Goal: Task Accomplishment & Management: Use online tool/utility

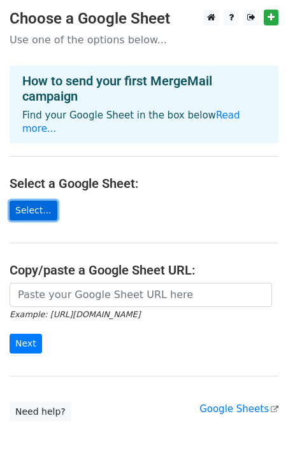
click at [33, 201] on link "Select..." at bounding box center [34, 211] width 48 height 20
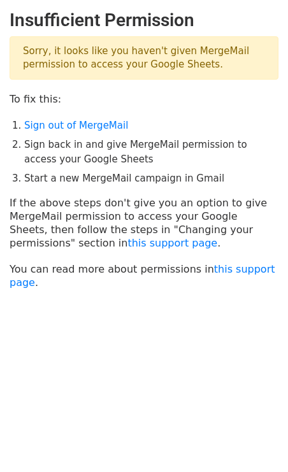
click at [100, 133] on ol "Sign out of MergeMail Sign back in and give MergeMail permission to access your…" at bounding box center [151, 151] width 254 height 67
click at [100, 125] on link "Sign out of MergeMail" at bounding box center [76, 125] width 104 height 11
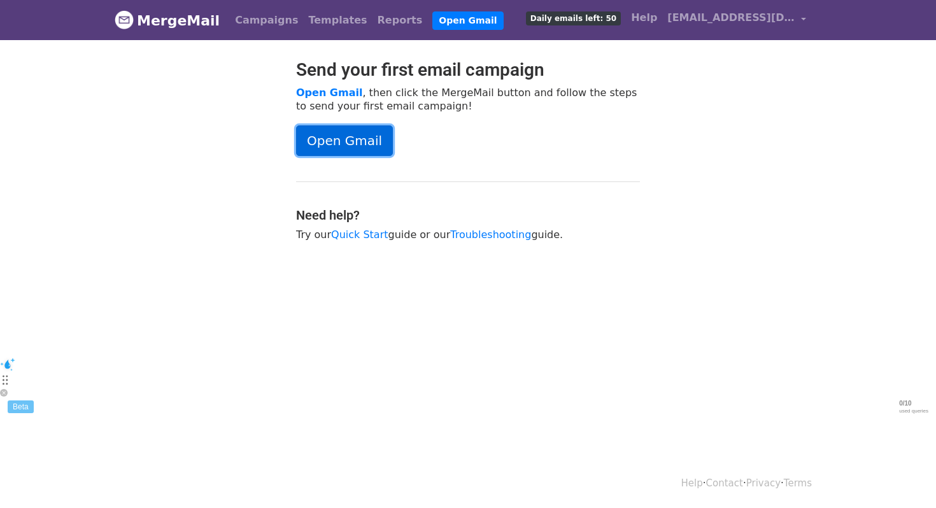
click at [334, 137] on link "Open Gmail" at bounding box center [344, 140] width 97 height 31
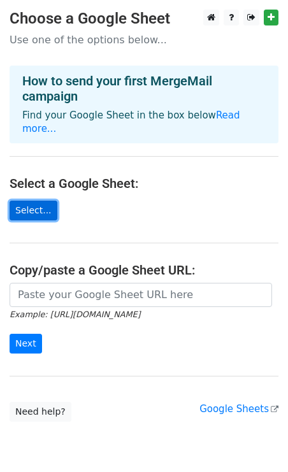
click at [36, 201] on link "Select..." at bounding box center [34, 211] width 48 height 20
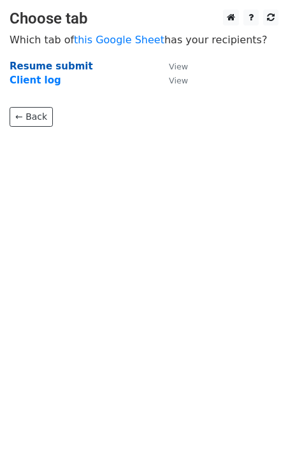
click at [61, 68] on strong "Resume submit" at bounding box center [51, 65] width 83 height 11
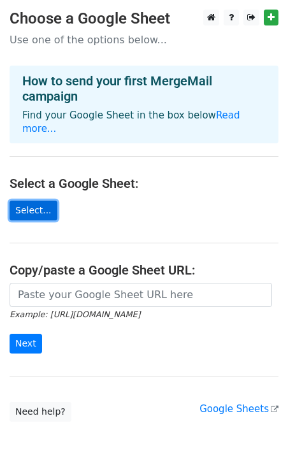
click at [31, 201] on link "Select..." at bounding box center [34, 211] width 48 height 20
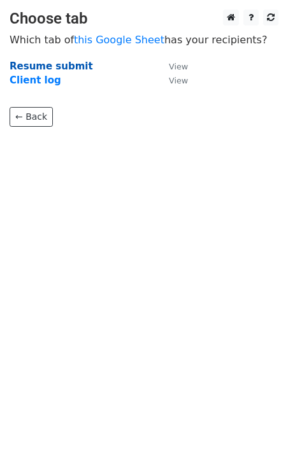
click at [60, 63] on strong "Resume submit" at bounding box center [51, 65] width 83 height 11
click at [71, 69] on strong "Resume submit" at bounding box center [51, 65] width 83 height 11
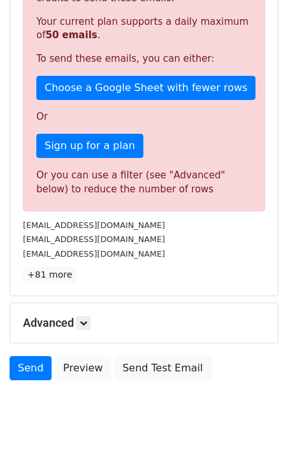
scroll to position [322, 0]
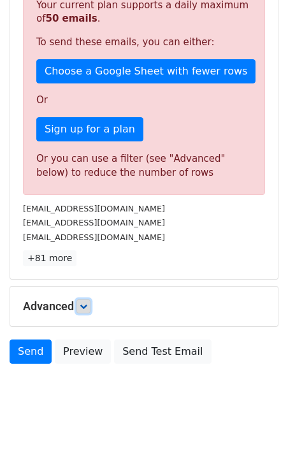
click at [87, 305] on icon at bounding box center [84, 306] width 8 height 8
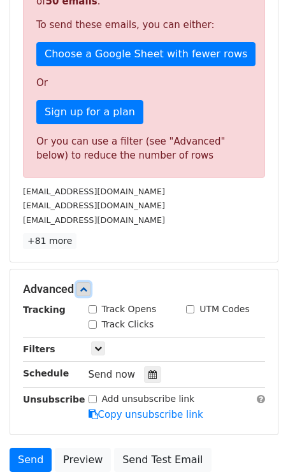
scroll to position [0, 0]
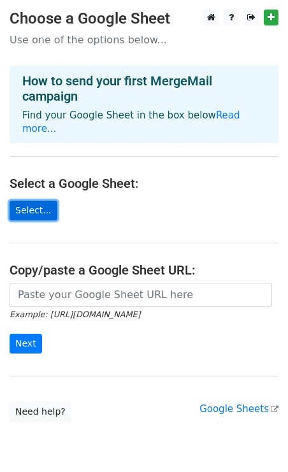
click at [27, 201] on link "Select..." at bounding box center [34, 211] width 48 height 20
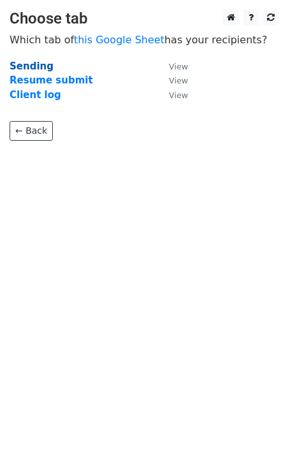
click at [27, 67] on strong "Sending" at bounding box center [32, 65] width 44 height 11
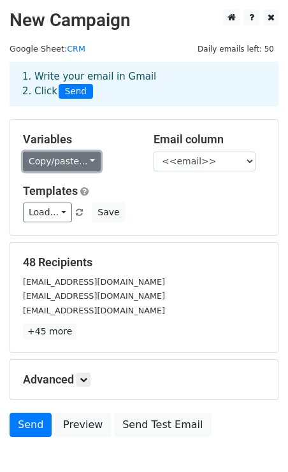
click at [87, 160] on link "Copy/paste..." at bounding box center [62, 162] width 78 height 20
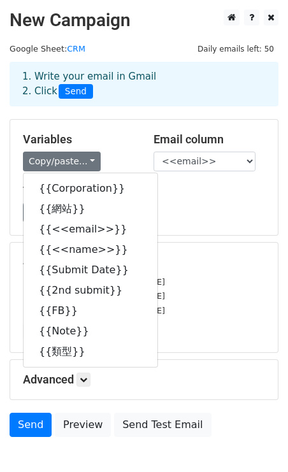
click at [129, 117] on div "1. Write your email in Gmail 2. Click Send" at bounding box center [144, 93] width 288 height 51
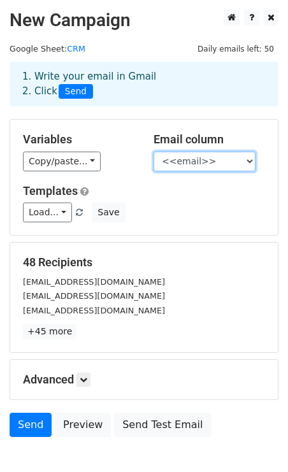
click at [181, 160] on select "Corporation 網站 <<email>> <<name>> Submit Date 2nd submit FB Note 類型" at bounding box center [204, 162] width 102 height 20
click at [153, 152] on select "Corporation 網站 <<email>> <<name>> Submit Date 2nd submit FB Note 類型" at bounding box center [204, 162] width 102 height 20
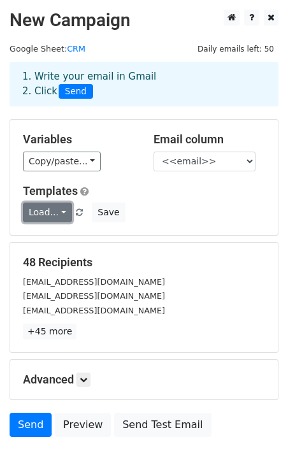
click at [57, 211] on link "Load..." at bounding box center [47, 212] width 49 height 20
click at [169, 304] on div "enchantkio@gmail.com" at bounding box center [143, 310] width 261 height 15
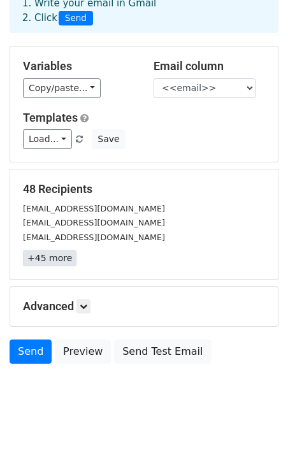
click at [52, 255] on link "+45 more" at bounding box center [49, 258] width 53 height 16
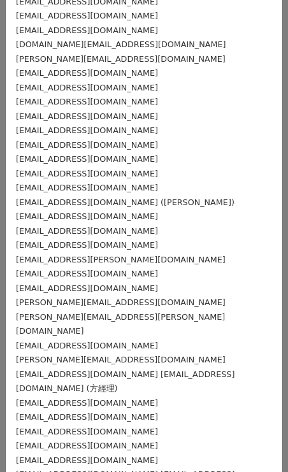
scroll to position [0, 0]
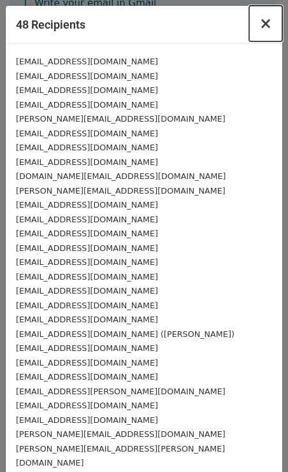
click at [264, 23] on span "×" at bounding box center [265, 24] width 13 height 18
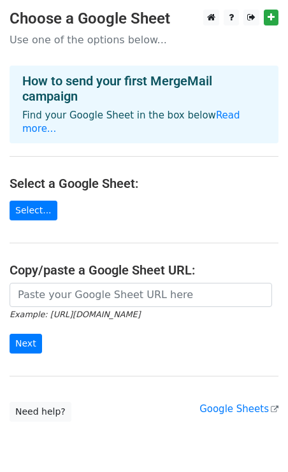
scroll to position [38, 0]
click at [25, 201] on link "Select..." at bounding box center [34, 211] width 48 height 20
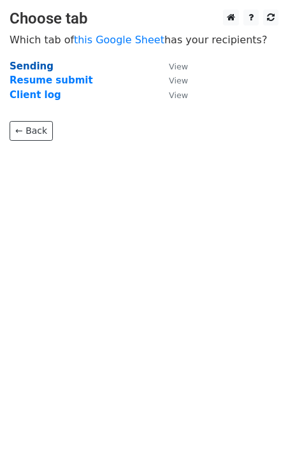
click at [28, 64] on strong "Sending" at bounding box center [32, 65] width 44 height 11
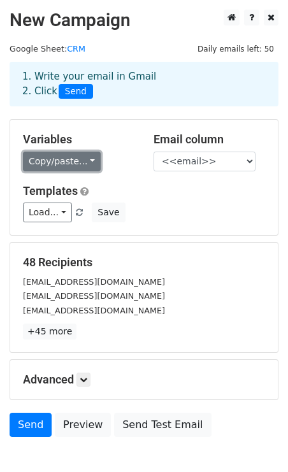
click at [87, 157] on link "Copy/paste..." at bounding box center [62, 162] width 78 height 20
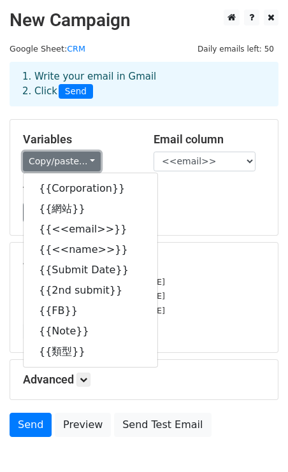
click at [87, 157] on link "Copy/paste..." at bounding box center [62, 162] width 78 height 20
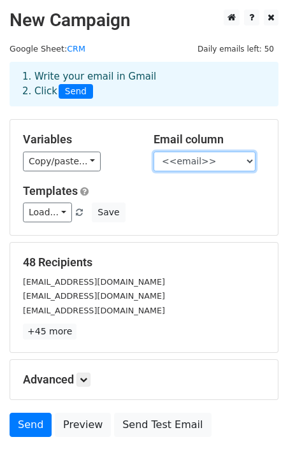
click at [218, 158] on select "Corporation 網站 <<email>> <<name>> Submit Date 2nd submit FB Note 類型" at bounding box center [204, 162] width 102 height 20
click at [153, 152] on select "Corporation 網站 <<email>> <<name>> Submit Date 2nd submit FB Note 類型" at bounding box center [204, 162] width 102 height 20
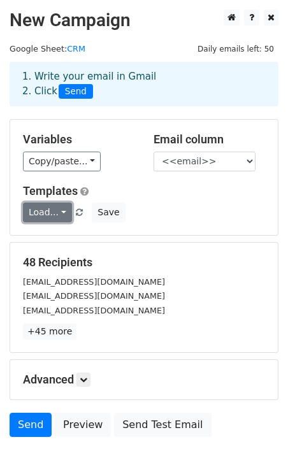
click at [46, 208] on link "Load..." at bounding box center [47, 212] width 49 height 20
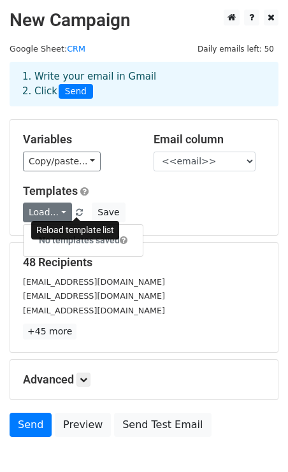
click at [77, 214] on span at bounding box center [79, 213] width 7 height 8
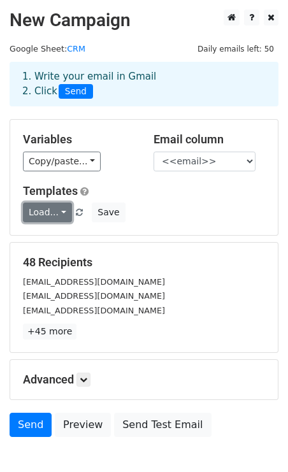
click at [55, 211] on link "Load..." at bounding box center [47, 212] width 49 height 20
click at [53, 241] on h6 "No templates saved" at bounding box center [83, 240] width 119 height 21
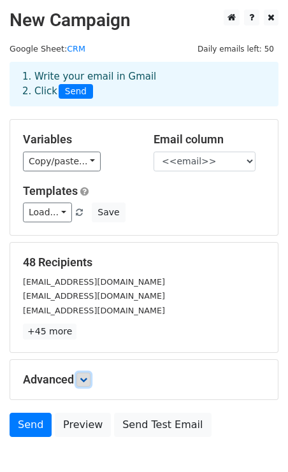
click at [83, 377] on icon at bounding box center [84, 380] width 8 height 8
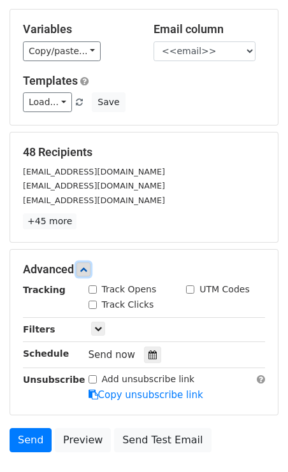
scroll to position [122, 0]
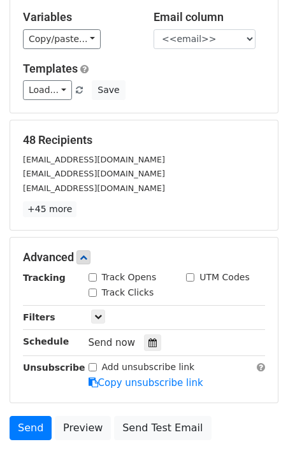
click at [92, 272] on div "Track Opens" at bounding box center [122, 277] width 68 height 13
click at [91, 276] on input "Track Opens" at bounding box center [92, 277] width 8 height 8
checkbox input "true"
click at [92, 289] on input "Track Clicks" at bounding box center [92, 292] width 8 height 8
checkbox input "true"
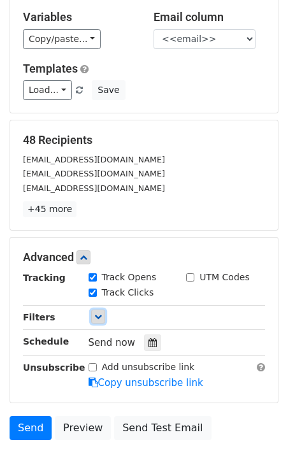
click at [99, 311] on link at bounding box center [98, 316] width 14 height 14
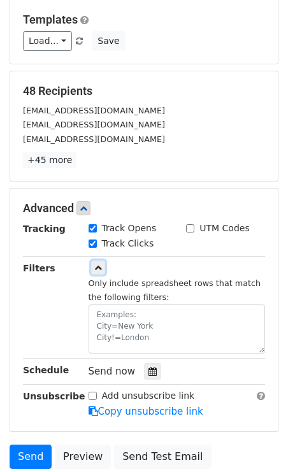
scroll to position [258, 0]
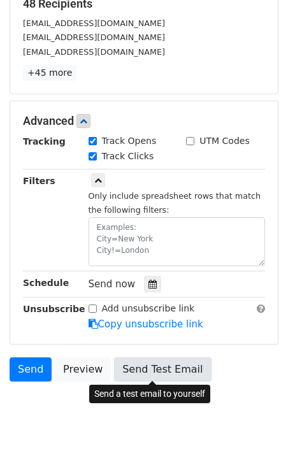
click at [162, 369] on link "Send Test Email" at bounding box center [162, 369] width 97 height 24
click at [159, 364] on link "Send Test Email" at bounding box center [162, 369] width 97 height 24
click at [159, 365] on link "Send Test Email" at bounding box center [162, 369] width 97 height 24
click at [156, 370] on link "Send Test Email" at bounding box center [162, 369] width 97 height 24
click at [153, 369] on link "Send Test Email" at bounding box center [162, 369] width 97 height 24
